Goal: Find specific page/section: Find specific page/section

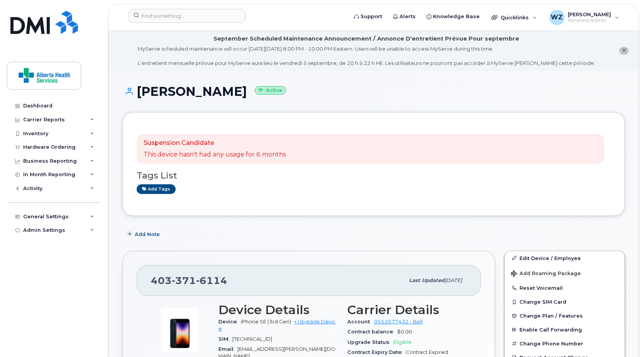
scroll to position [154, 0]
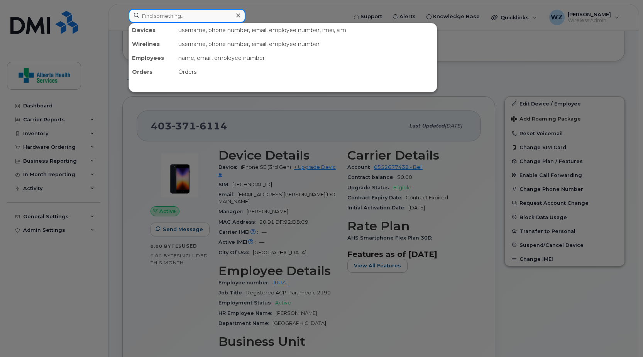
paste input "3689957879"
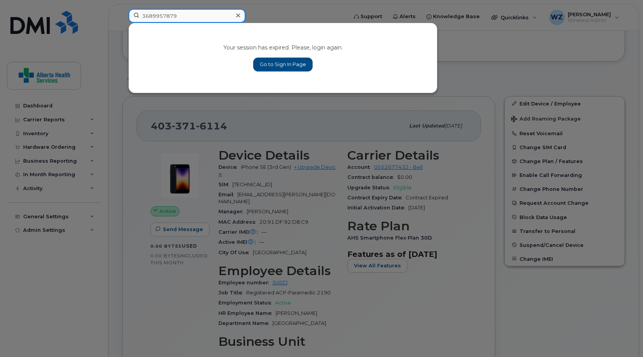
type input "3689957879"
drag, startPoint x: 287, startPoint y: 61, endPoint x: 267, endPoint y: 71, distance: 22.3
click at [287, 62] on link "Go to Sign In Page" at bounding box center [282, 65] width 59 height 14
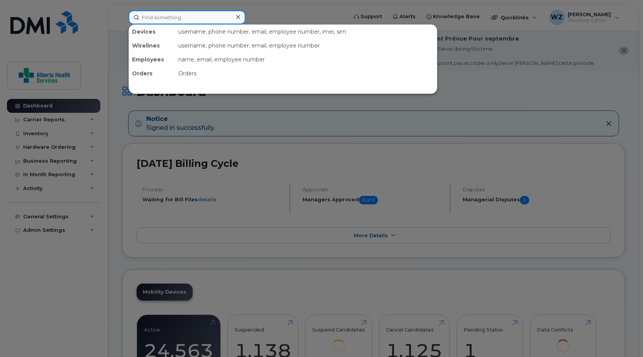
click at [178, 17] on input at bounding box center [187, 17] width 117 height 14
paste input "3689957879"
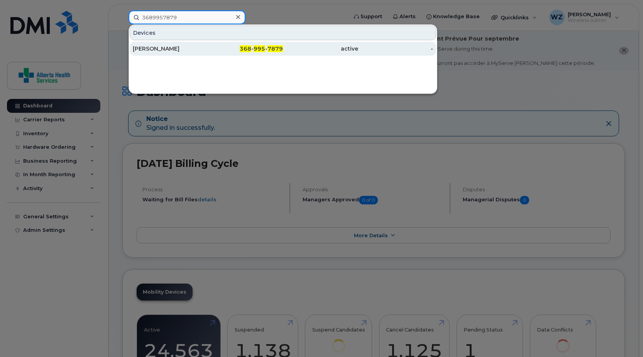
type input "3689957879"
click at [165, 48] on div "[PERSON_NAME]" at bounding box center [170, 49] width 75 height 8
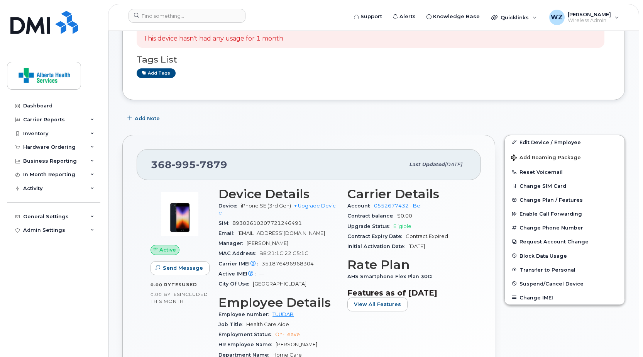
scroll to position [77, 0]
